Goal: Obtain resource: Obtain resource

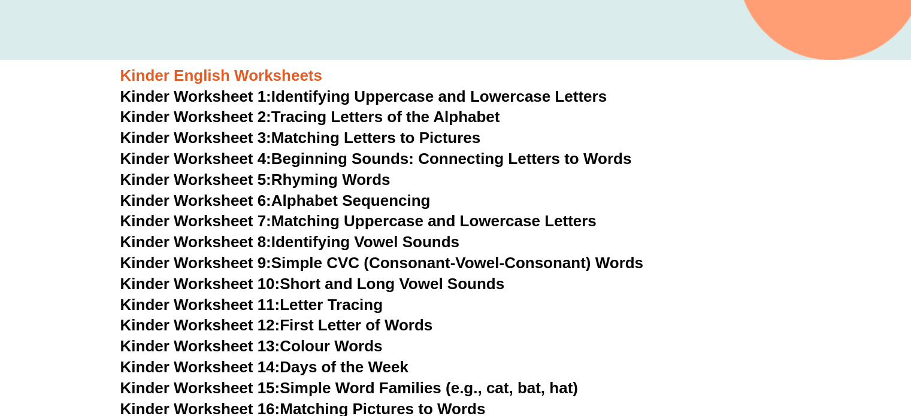
scroll to position [1119, 0]
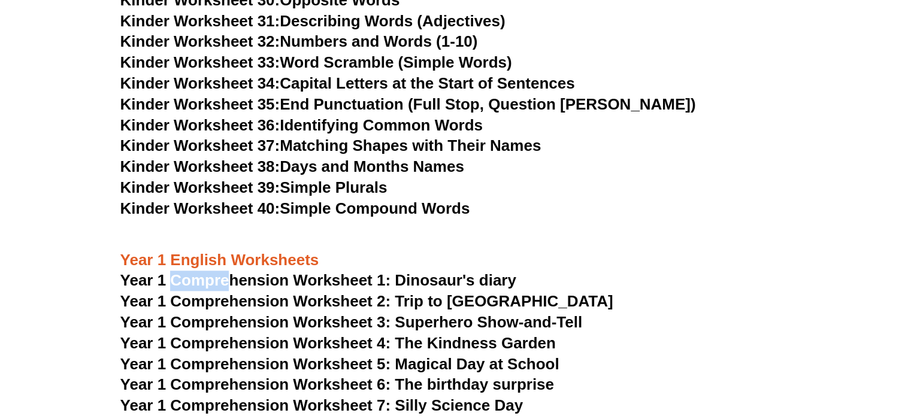
click at [425, 274] on span "Year 1 Comprehension Worksheet 1: Dinosaur's diary" at bounding box center [318, 280] width 396 height 18
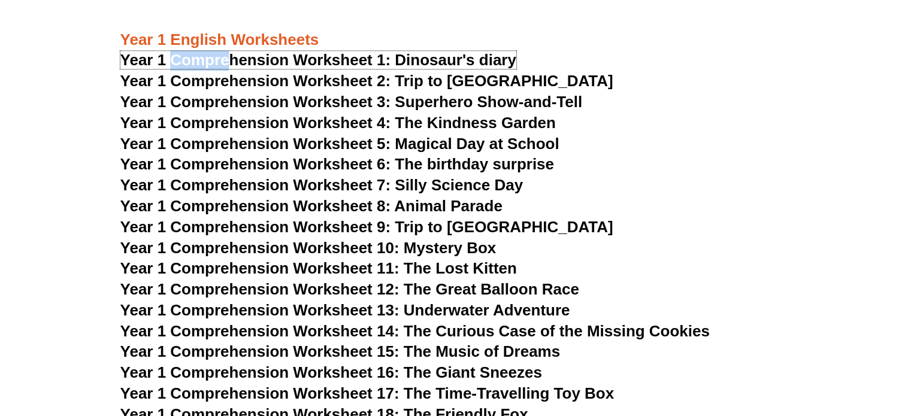
scroll to position [1359, 0]
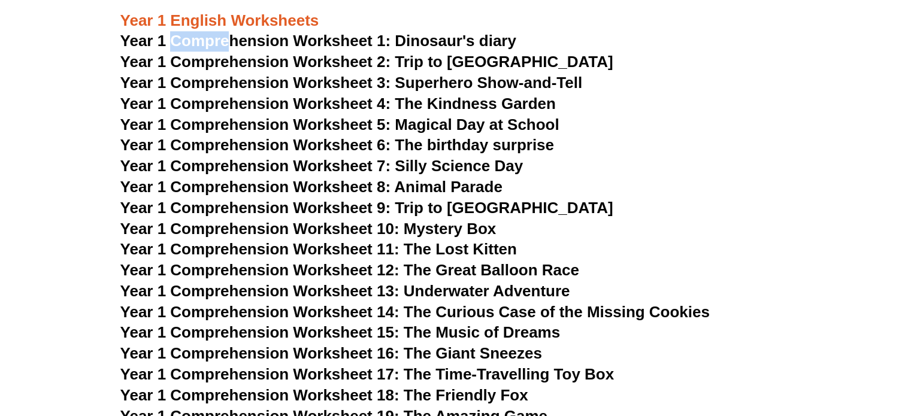
click at [372, 211] on span "Year 1 Comprehension Worksheet 9: Trip to [GEOGRAPHIC_DATA]" at bounding box center [366, 208] width 493 height 18
click at [439, 268] on span "Year 1 Comprehension Worksheet 12: The Great Balloon Race" at bounding box center [349, 270] width 459 height 18
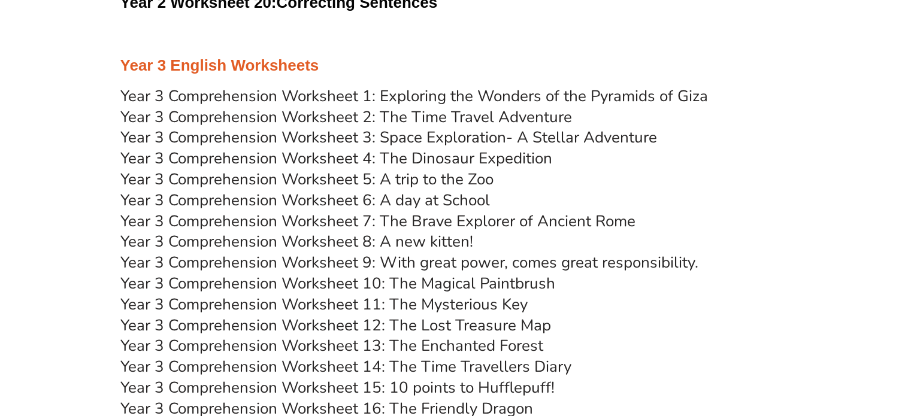
scroll to position [3411, 0]
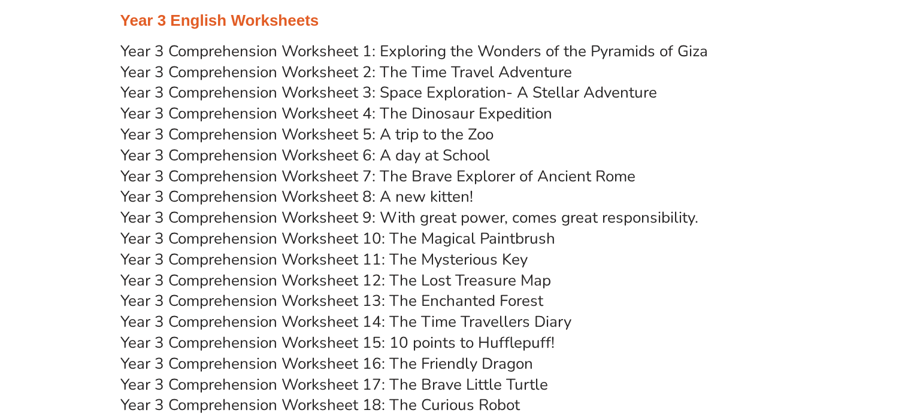
click at [358, 55] on link "Year 3 Comprehension Worksheet 1: Exploring the Wonders of the Pyramids of Giza" at bounding box center [414, 51] width 588 height 21
